Goal: Information Seeking & Learning: Learn about a topic

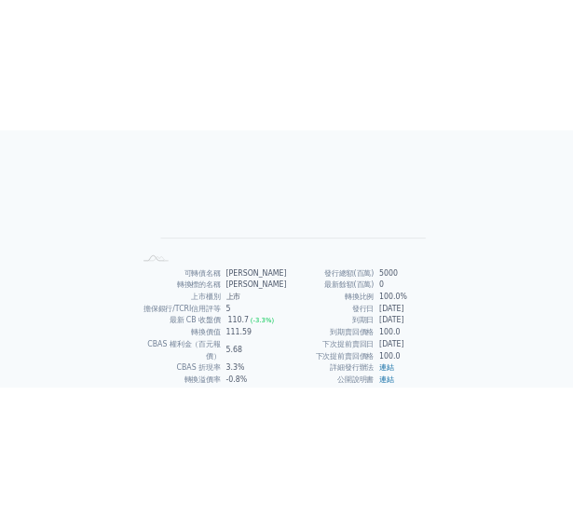
scroll to position [279, 0]
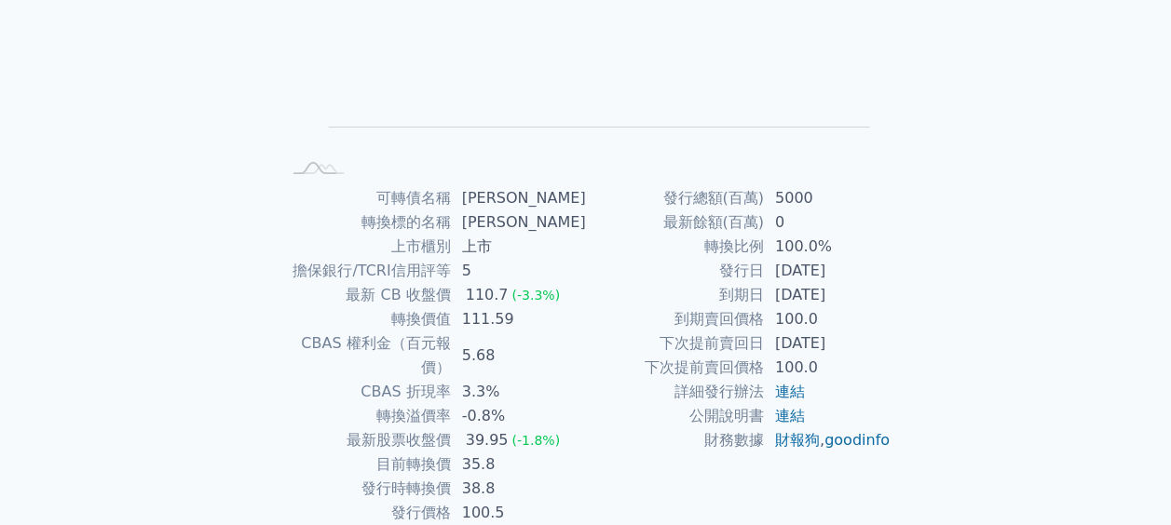
click at [177, 303] on div "可轉債列表 財務數據 可轉債列表 財務數據 登入／註冊 登入／註冊 可轉債列表 › 62821 [PERSON_NAME] 62821 [PERSON_NAM…" at bounding box center [585, 164] width 1171 height 887
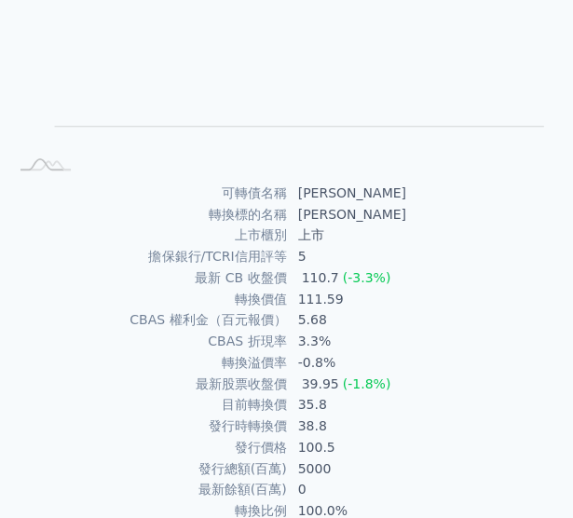
scroll to position [0, 0]
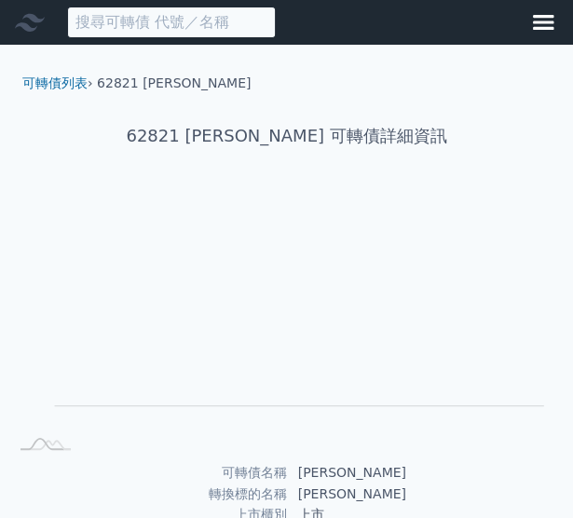
click at [207, 18] on input at bounding box center [171, 23] width 209 height 32
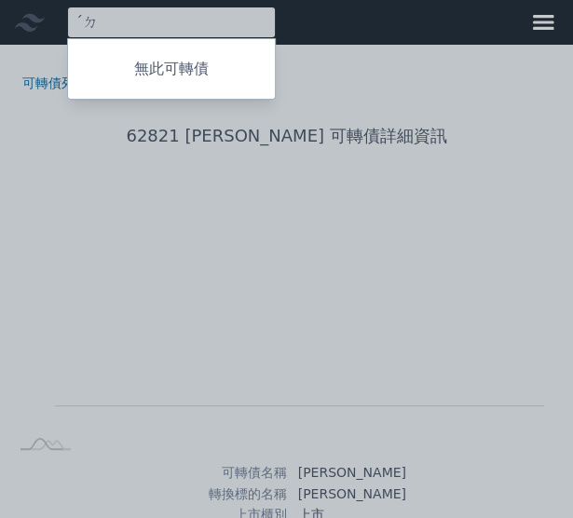
type input "ˊ"
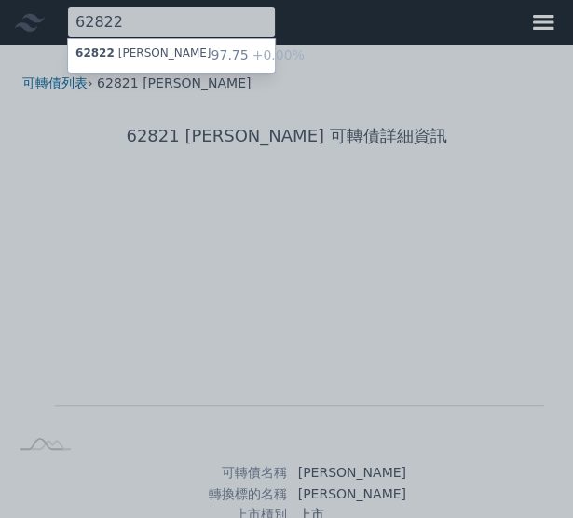
type input "62822"
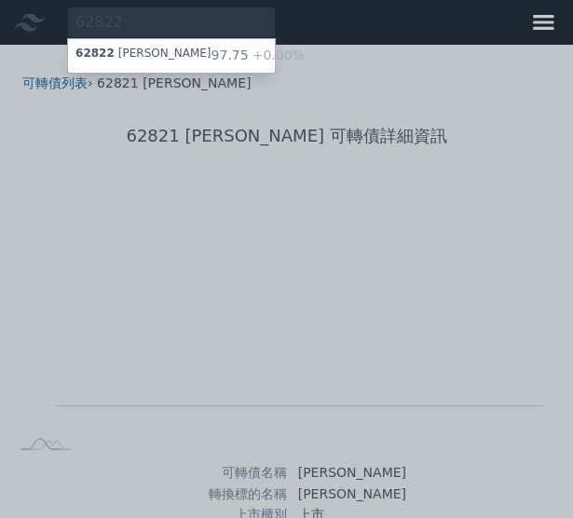
click at [89, 51] on span "62822" at bounding box center [94, 53] width 39 height 13
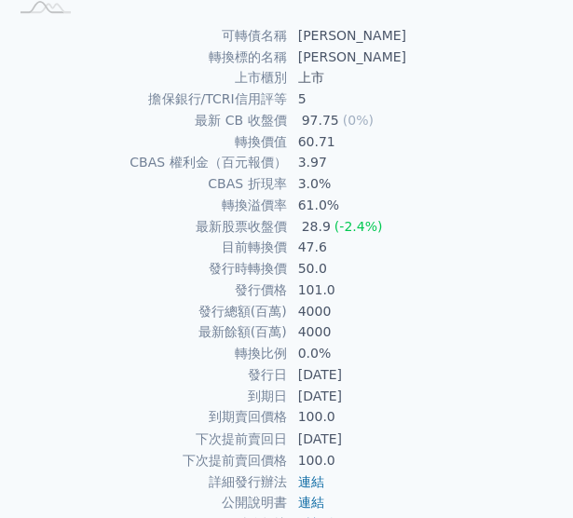
scroll to position [466, 0]
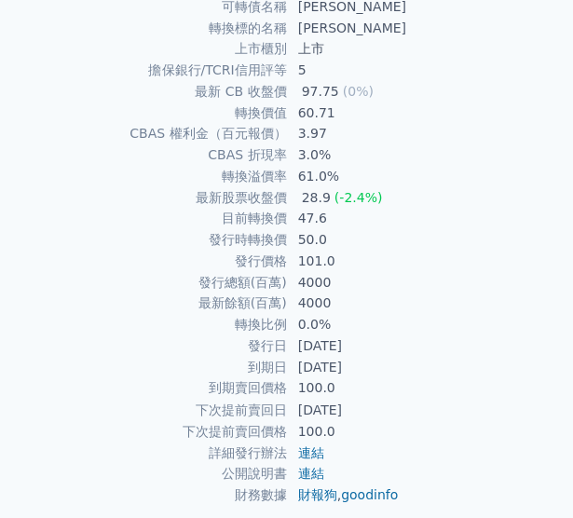
drag, startPoint x: 300, startPoint y: 346, endPoint x: 378, endPoint y: 346, distance: 78.2
click at [378, 346] on td "[DATE]" at bounding box center [426, 345] width 279 height 21
click at [482, 342] on td "[DATE]" at bounding box center [426, 345] width 279 height 21
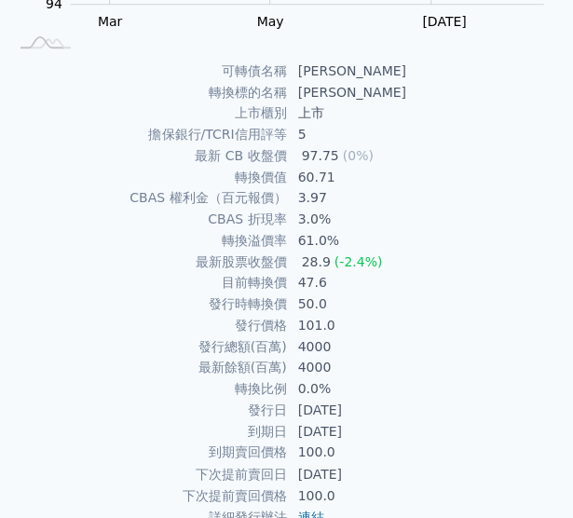
scroll to position [373, 0]
